Goal: Check status: Check status

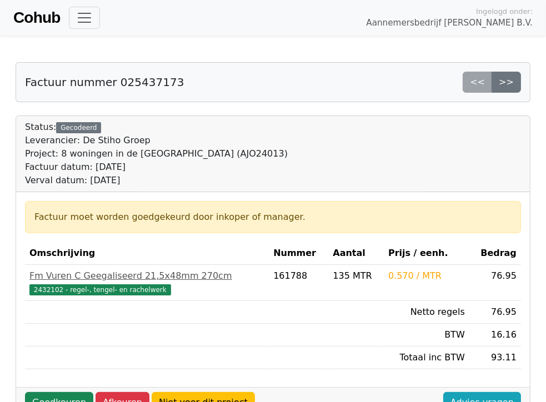
scroll to position [124, 0]
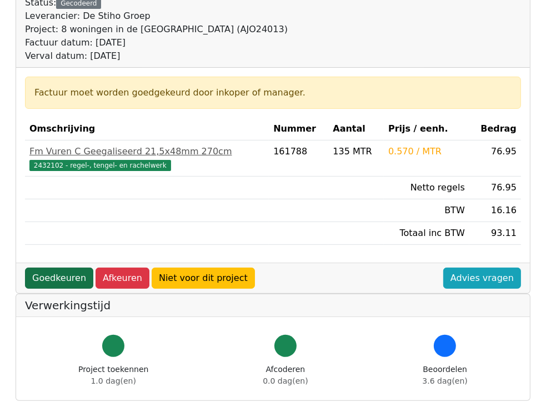
click at [76, 280] on link "Goedkeuren" at bounding box center [59, 278] width 68 height 21
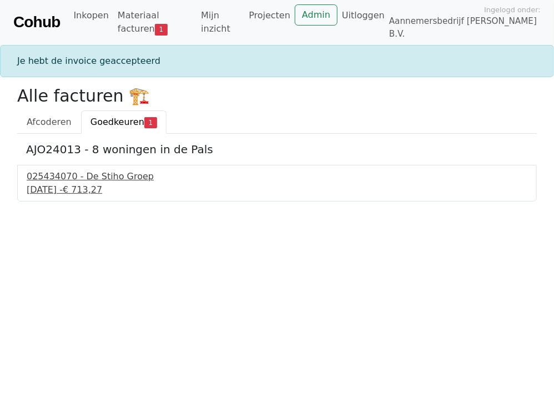
click at [102, 184] on span "€ 713,27" at bounding box center [82, 189] width 39 height 11
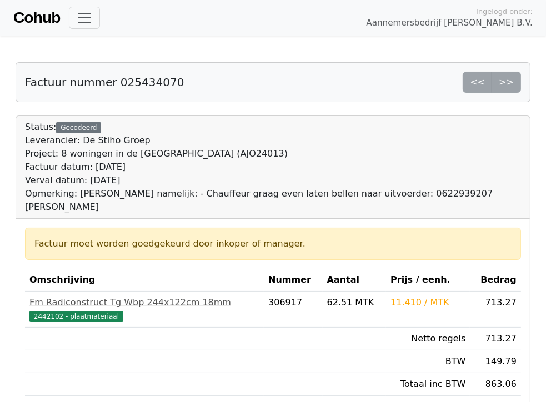
scroll to position [54, 0]
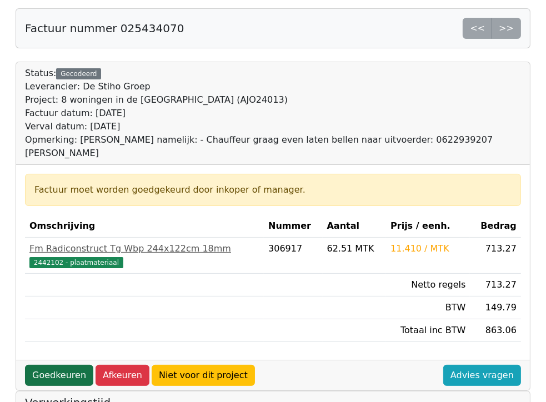
click at [63, 366] on link "Goedkeuren" at bounding box center [59, 375] width 68 height 21
